Goal: Understand process/instructions: Learn how to perform a task or action

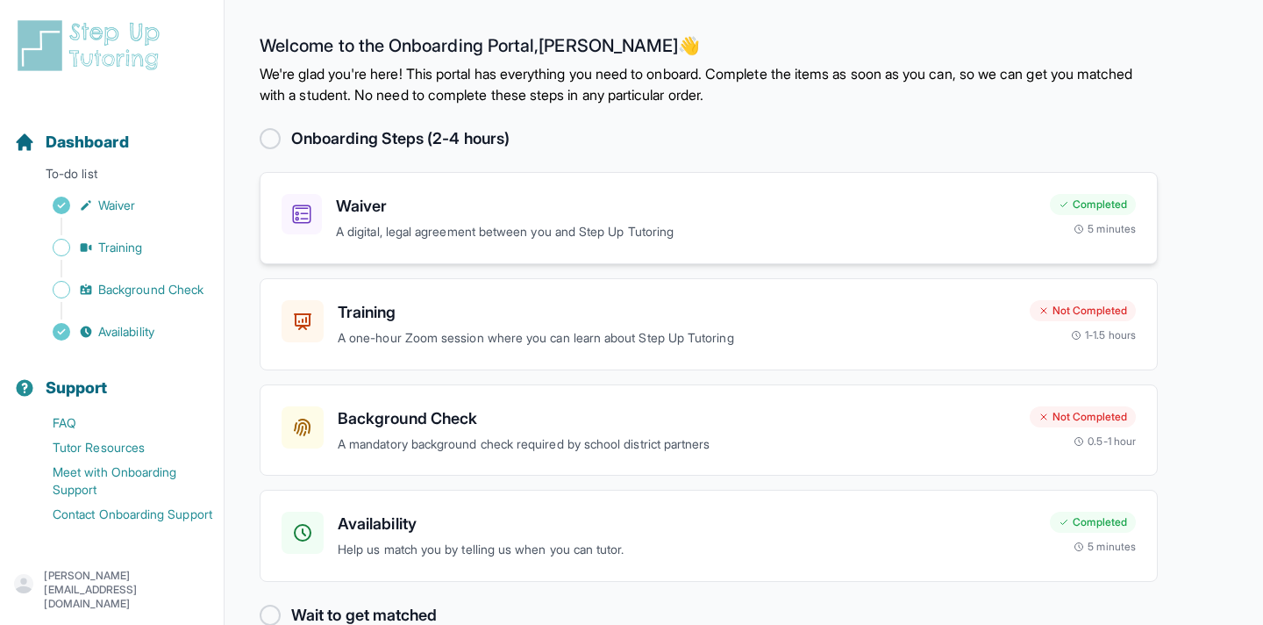
click at [378, 241] on p "A digital, legal agreement between you and Step Up Tutoring" at bounding box center [686, 232] width 700 height 20
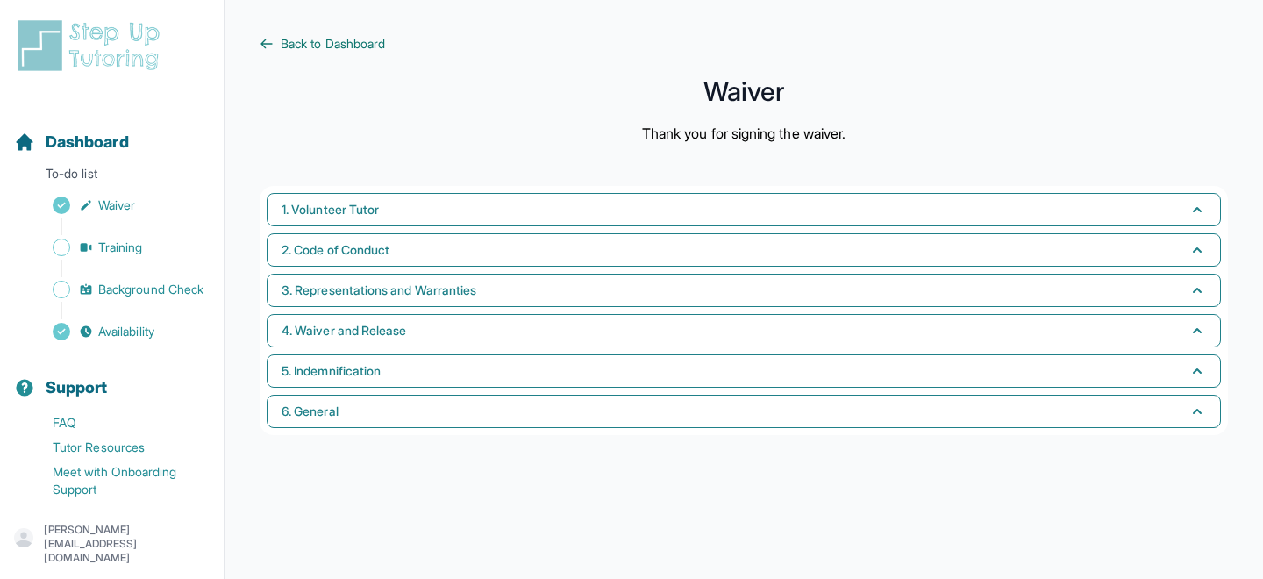
click at [325, 43] on span "Back to Dashboard" at bounding box center [333, 44] width 104 height 18
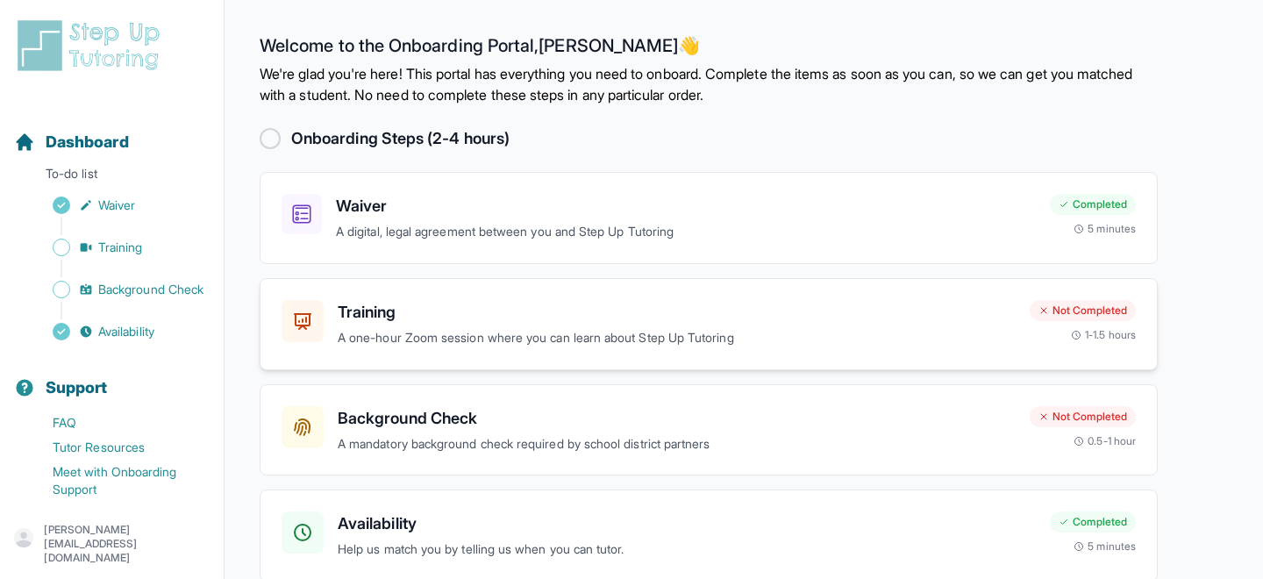
click at [368, 306] on h3 "Training" at bounding box center [677, 312] width 678 height 25
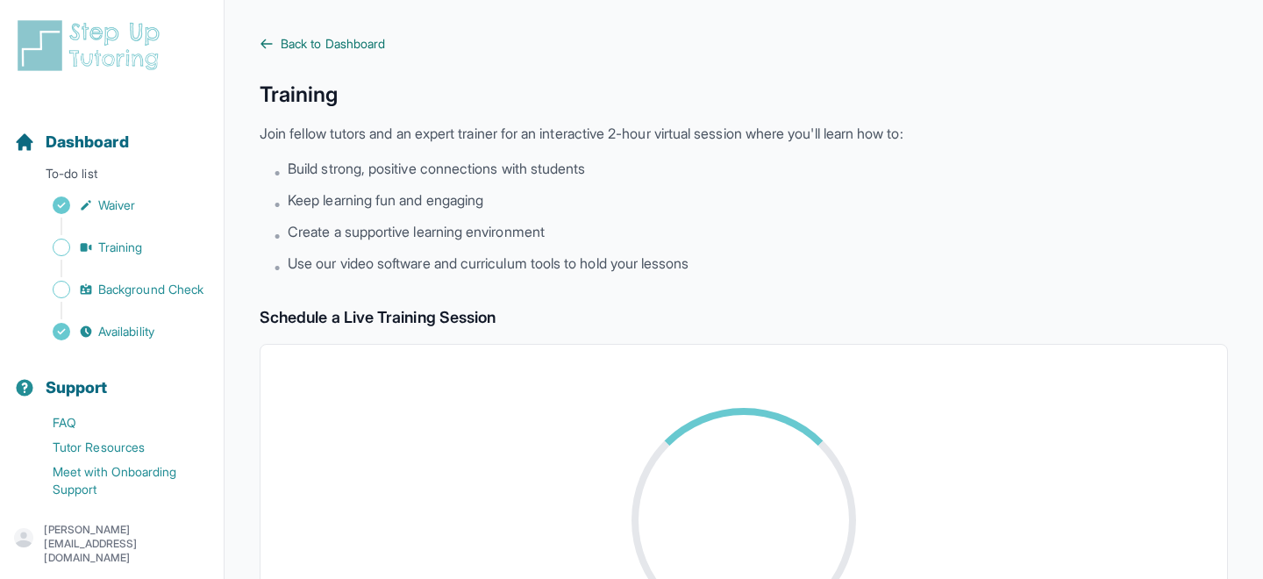
click at [343, 39] on span "Back to Dashboard" at bounding box center [333, 44] width 104 height 18
